Goal: Information Seeking & Learning: Learn about a topic

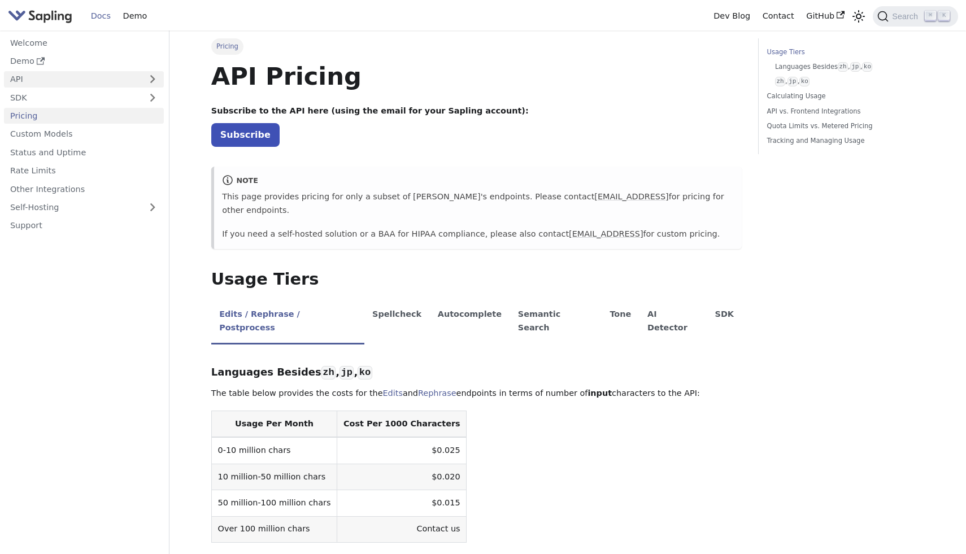
click at [33, 84] on link "API" at bounding box center [72, 79] width 137 height 16
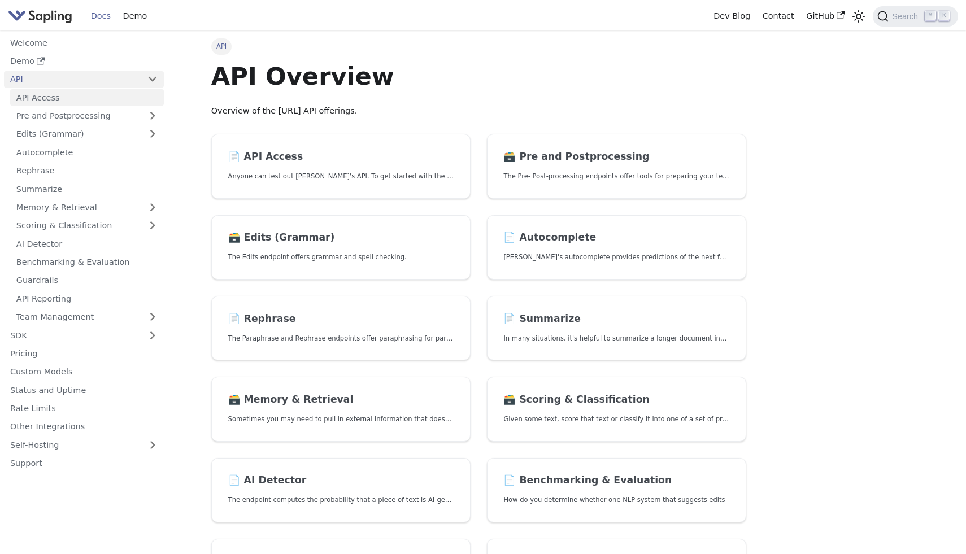
click at [37, 97] on link "API Access" at bounding box center [87, 97] width 154 height 16
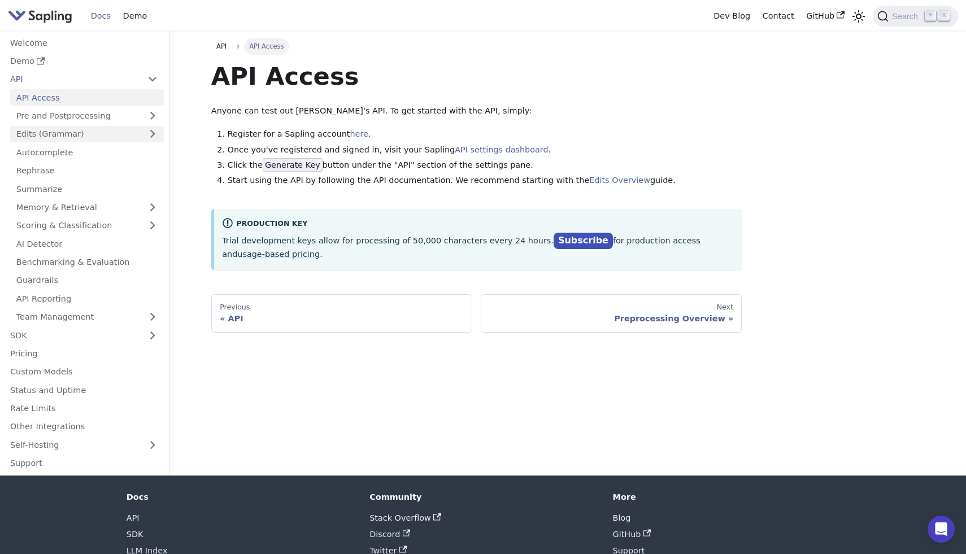
click at [58, 135] on link "Edits (Grammar)" at bounding box center [87, 134] width 154 height 16
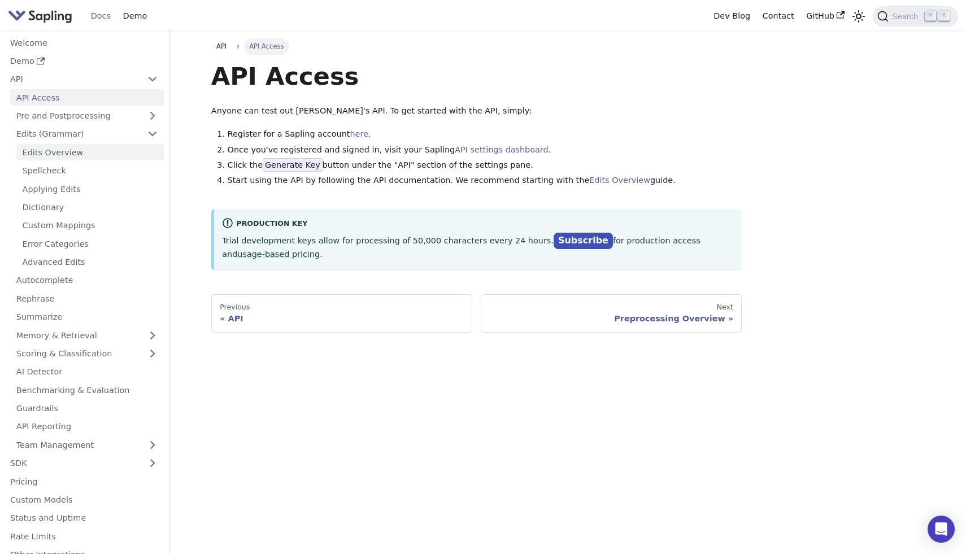
click at [58, 151] on link "Edits Overview" at bounding box center [89, 152] width 147 height 16
